Goal: Information Seeking & Learning: Find specific fact

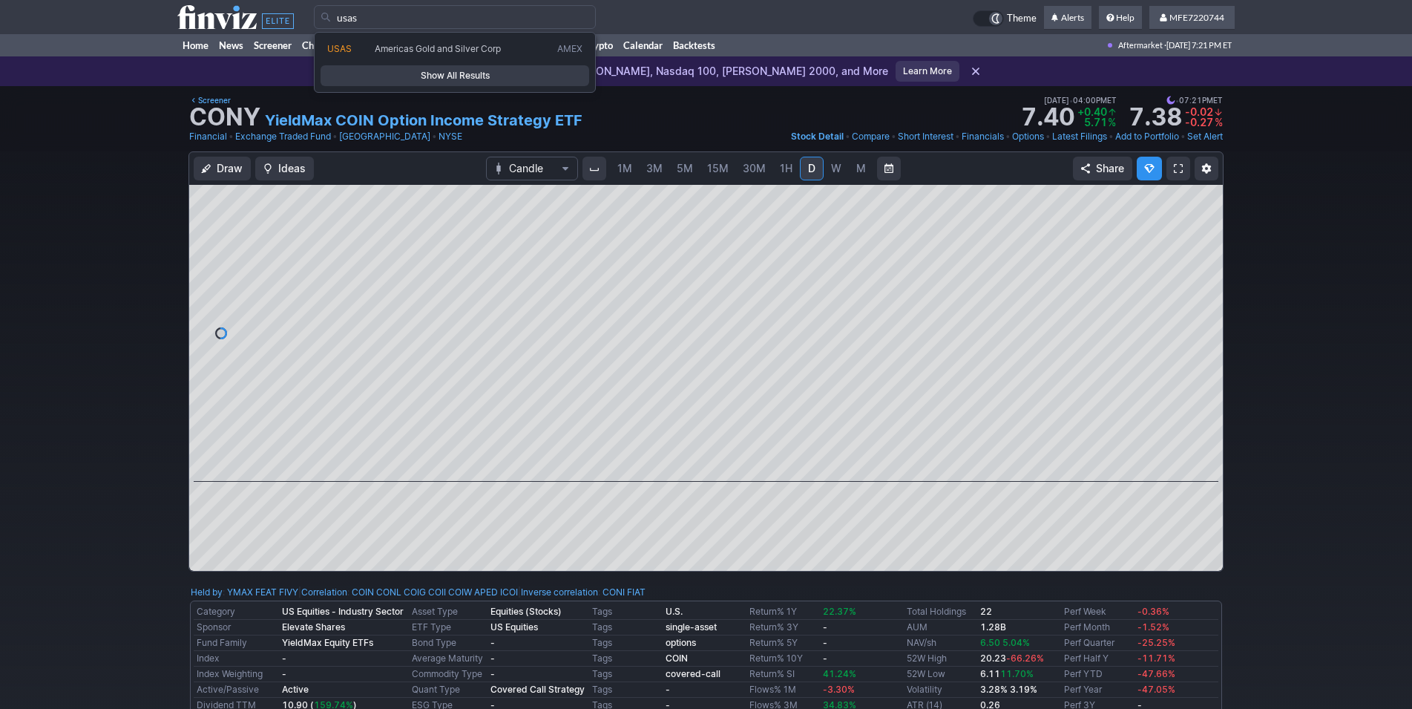
type input "usas"
